Goal: Task Accomplishment & Management: Use online tool/utility

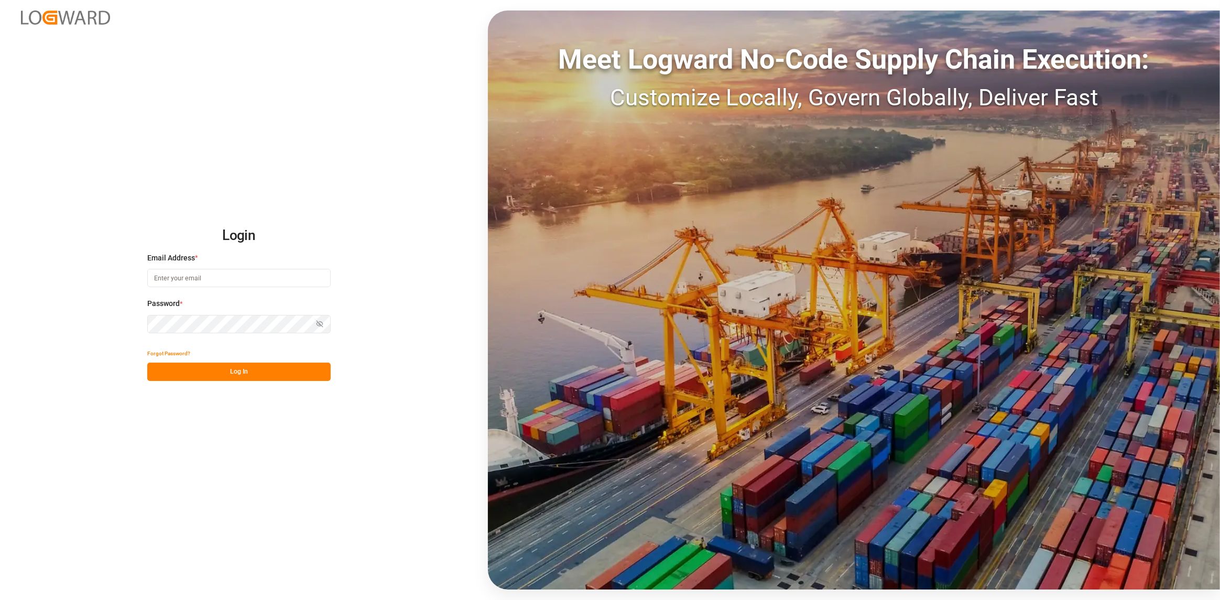
click at [206, 277] on input at bounding box center [238, 278] width 183 height 18
type input "[PERSON_NAME][EMAIL_ADDRESS][DOMAIN_NAME]"
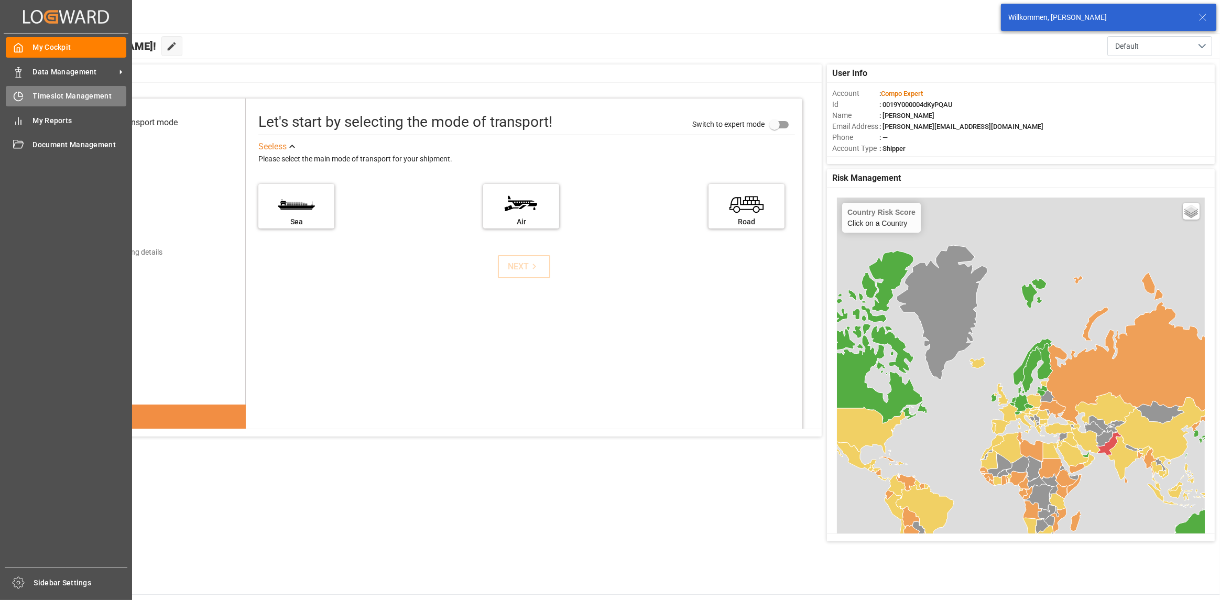
click at [46, 95] on span "Timeslot Management" at bounding box center [80, 96] width 94 height 11
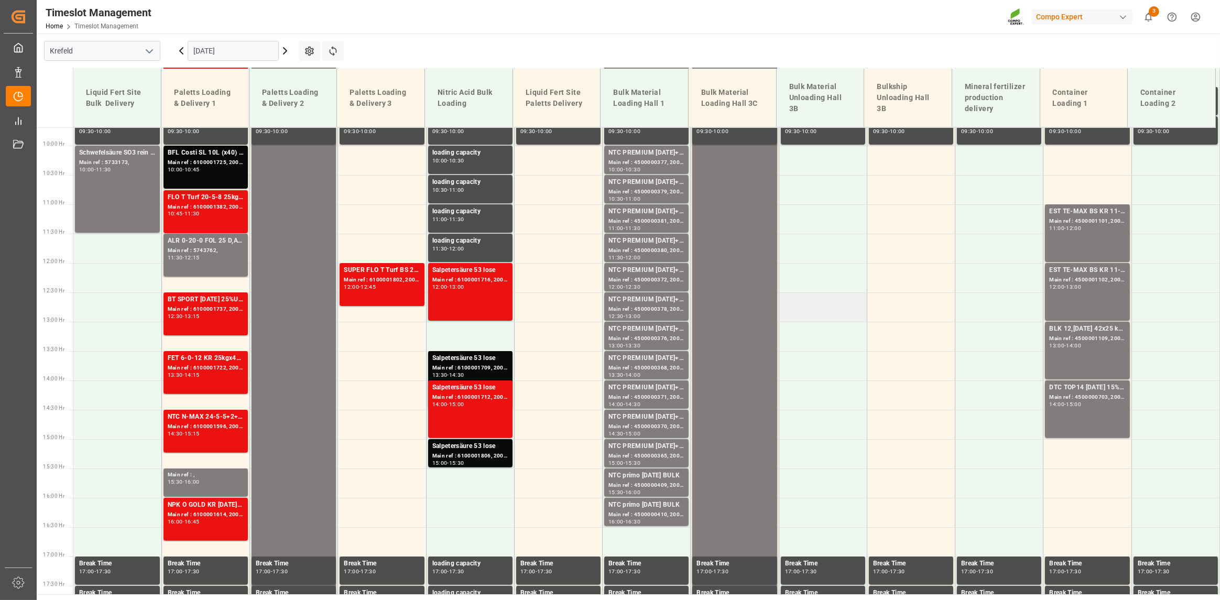
scroll to position [574, 0]
